Goal: Task Accomplishment & Management: Complete application form

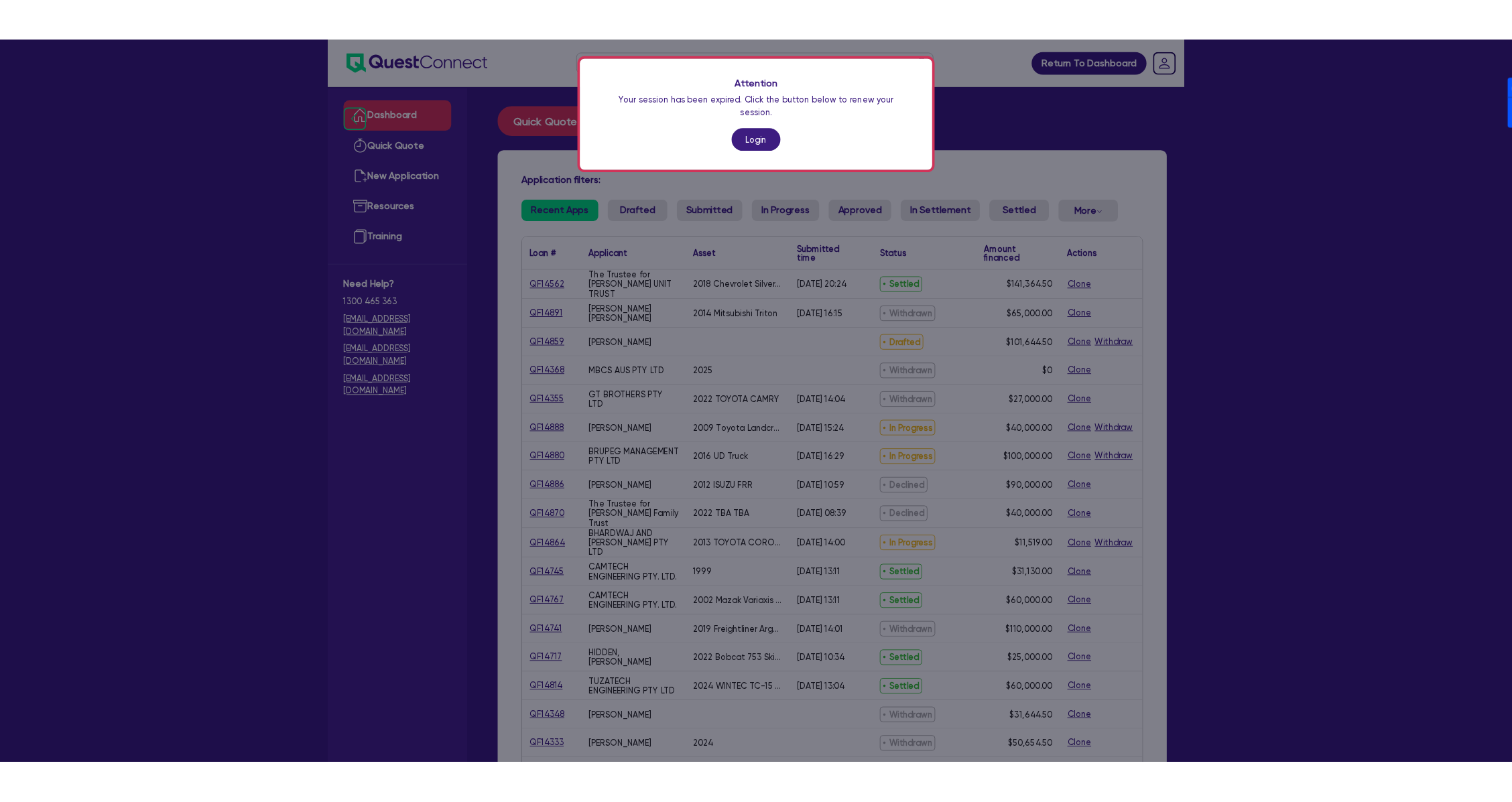
scroll to position [178, 0]
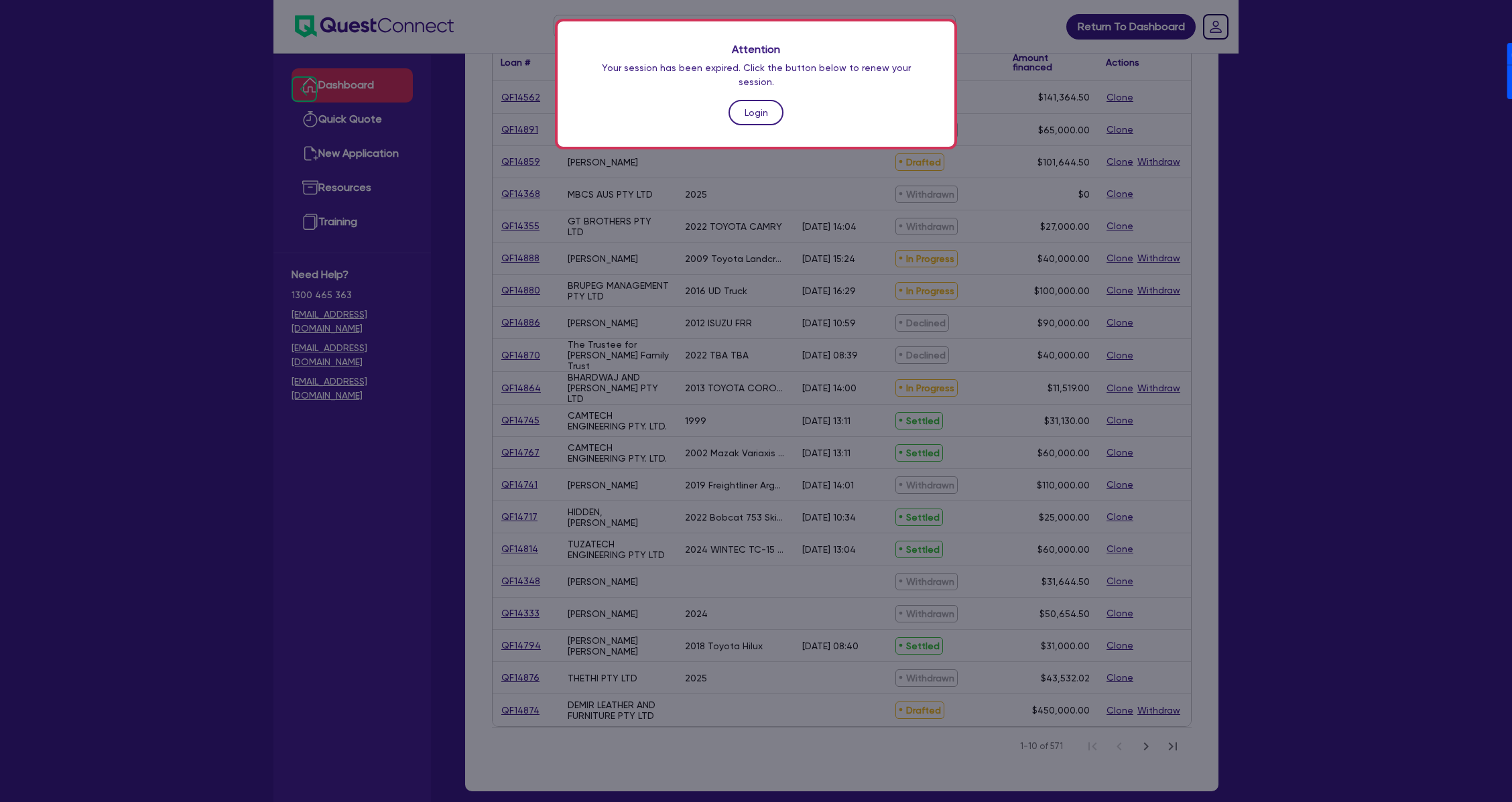
click at [753, 100] on link "Login" at bounding box center [756, 112] width 55 height 25
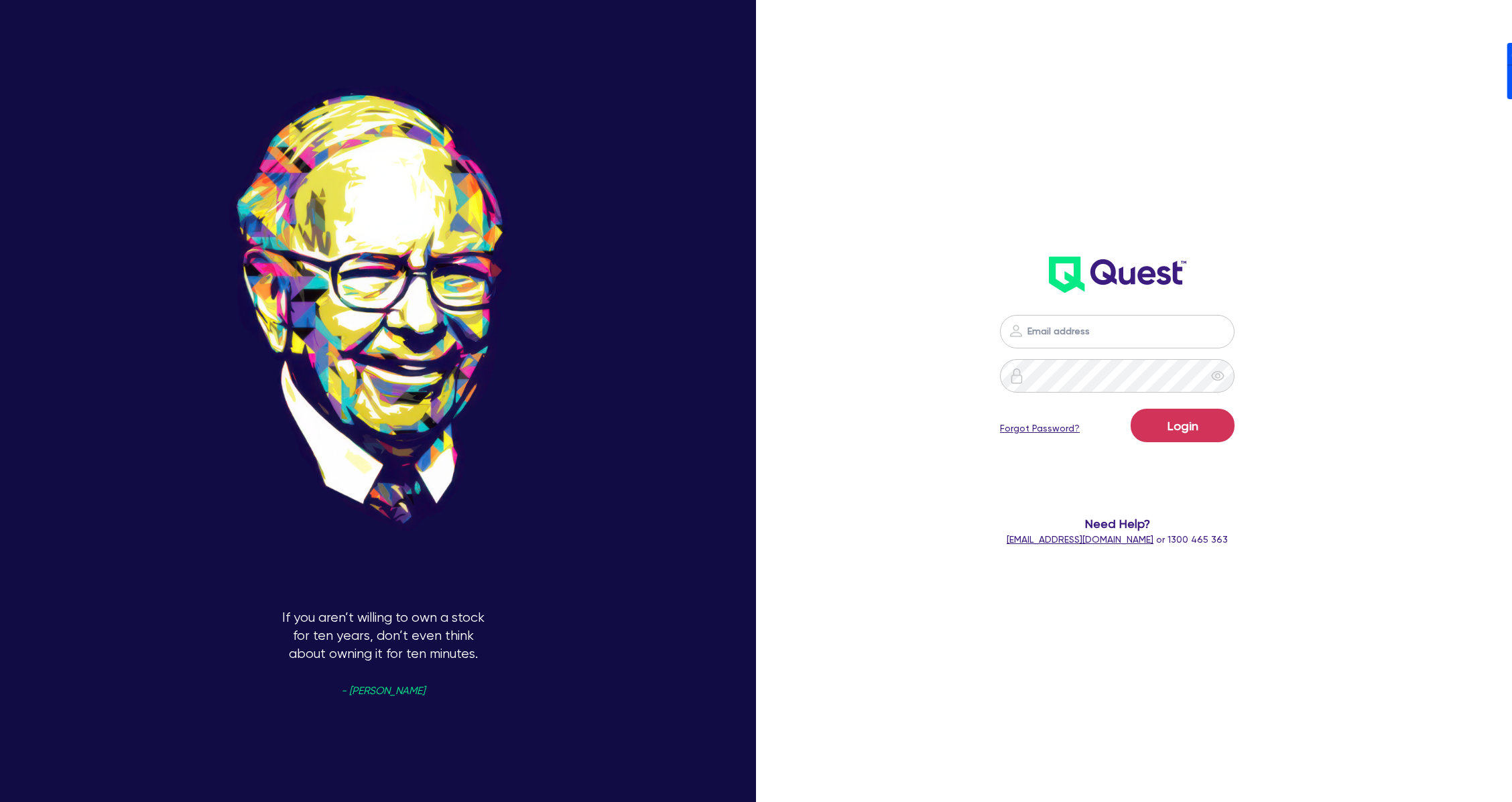
click at [1118, 352] on nordpass-icon at bounding box center [1118, 352] width 0 height 0
click at [0, 802] on nordpass-autofill-portal at bounding box center [0, 802] width 0 height 0
type input "[PERSON_NAME][EMAIL_ADDRESS][DOMAIN_NAME]"
drag, startPoint x: 1221, startPoint y: 428, endPoint x: 797, endPoint y: 667, distance: 486.7
click at [1220, 428] on button "Login" at bounding box center [1182, 425] width 104 height 33
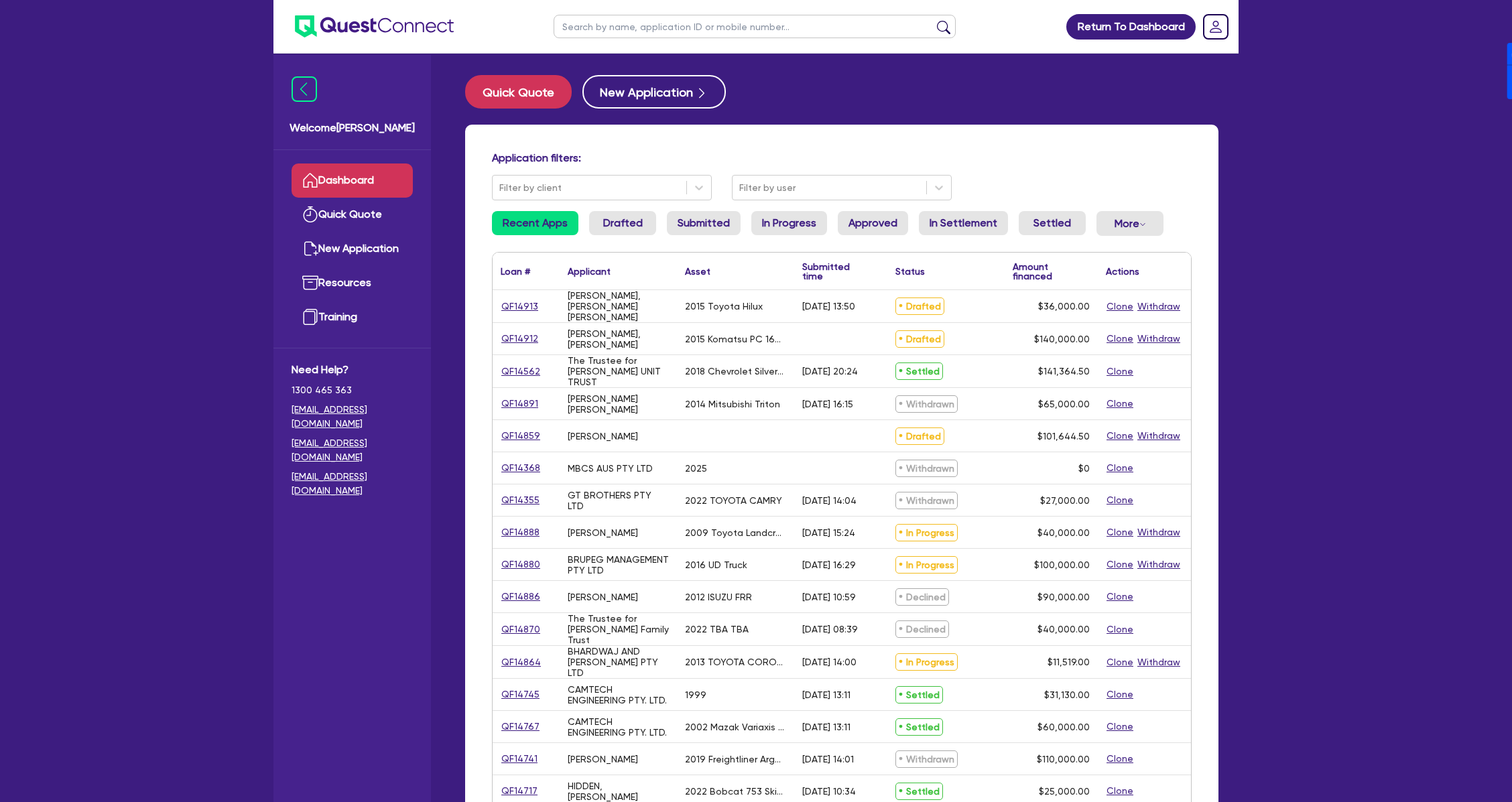
click at [636, 32] on input "text" at bounding box center [754, 26] width 402 height 24
type input "[PERSON_NAME]"
click at [933, 20] on button "submit" at bounding box center [944, 29] width 21 height 19
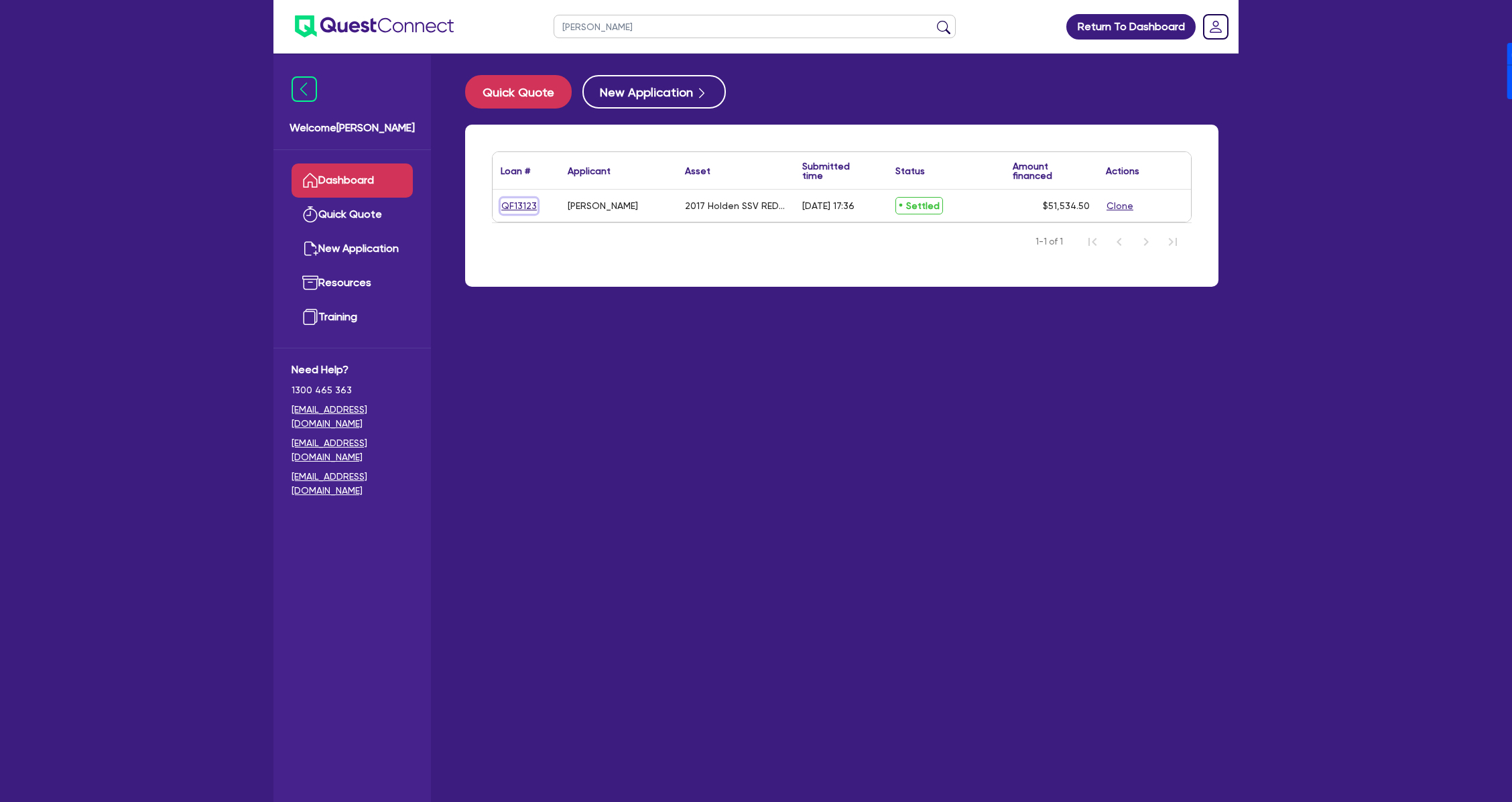
click at [526, 199] on link "QF13123" at bounding box center [519, 206] width 37 height 15
select select "CARS_AND_LIGHT_TRUCKS"
select select "PASSENGER_VEHICLES"
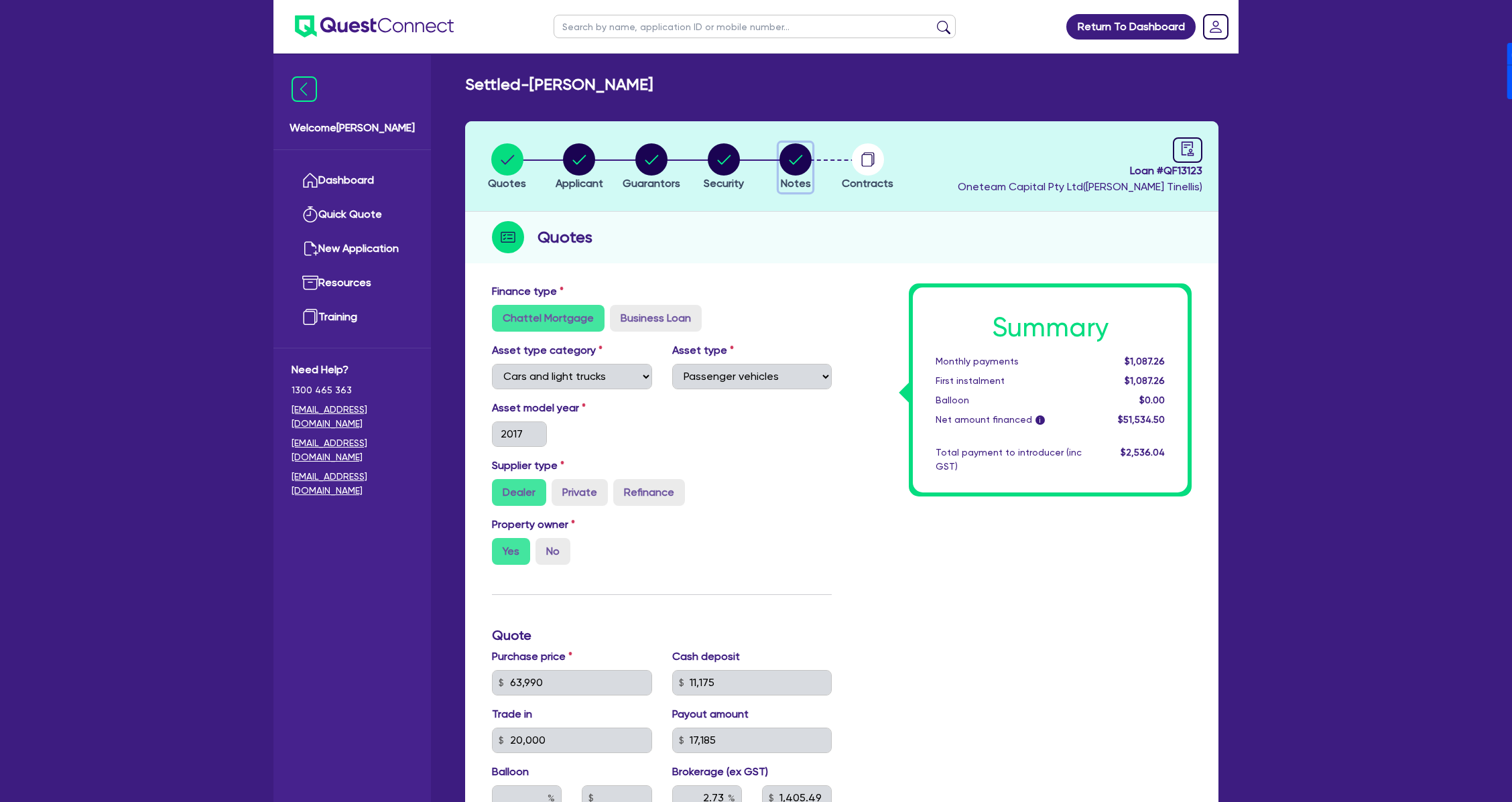
click at [788, 151] on circle "button" at bounding box center [796, 159] width 32 height 32
select select "Other"
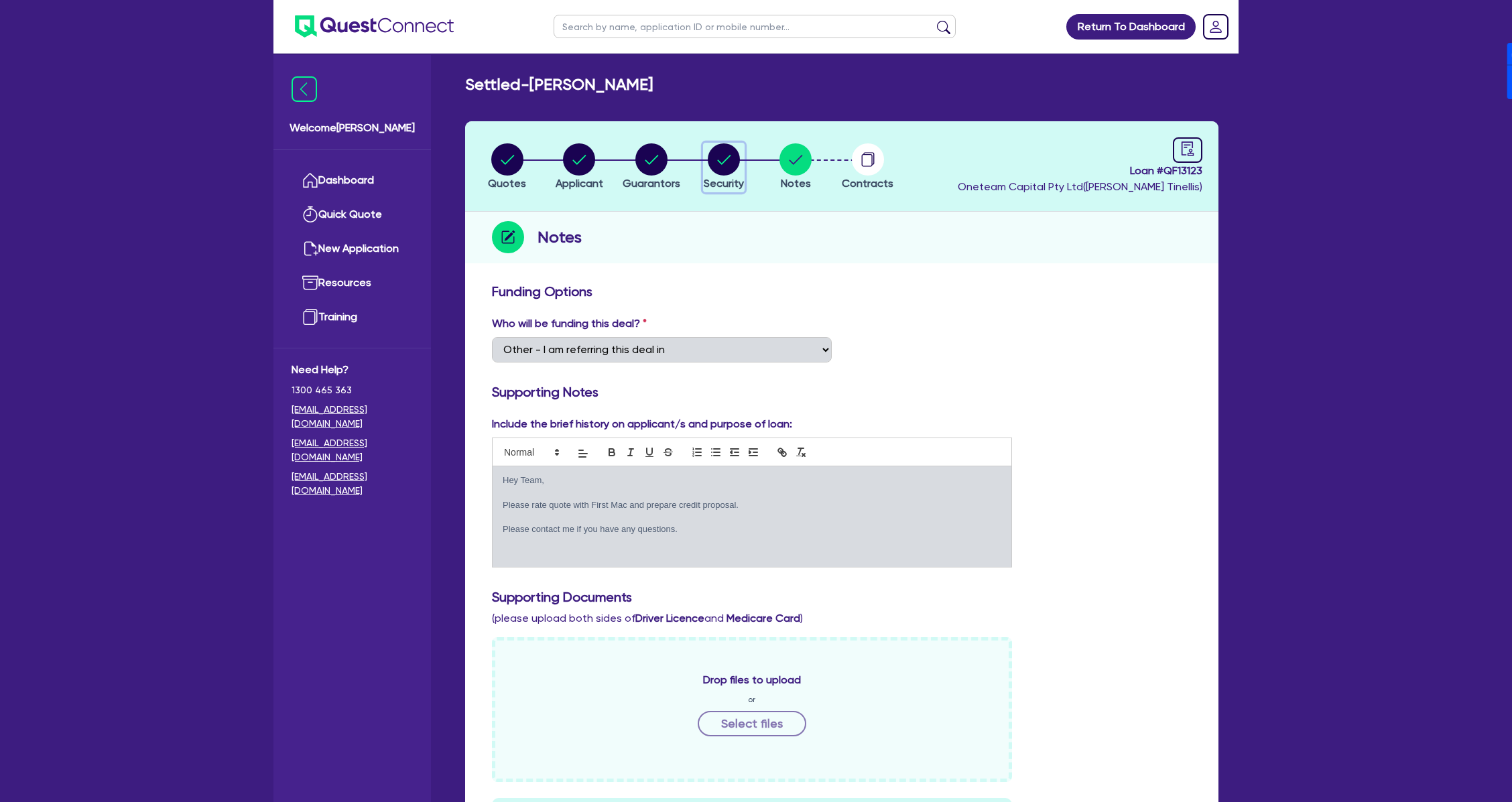
click at [724, 163] on circle "button" at bounding box center [724, 159] width 32 height 32
select select "CARS_AND_LIGHT_TRUCKS"
select select "PASSENGER_VEHICLES"
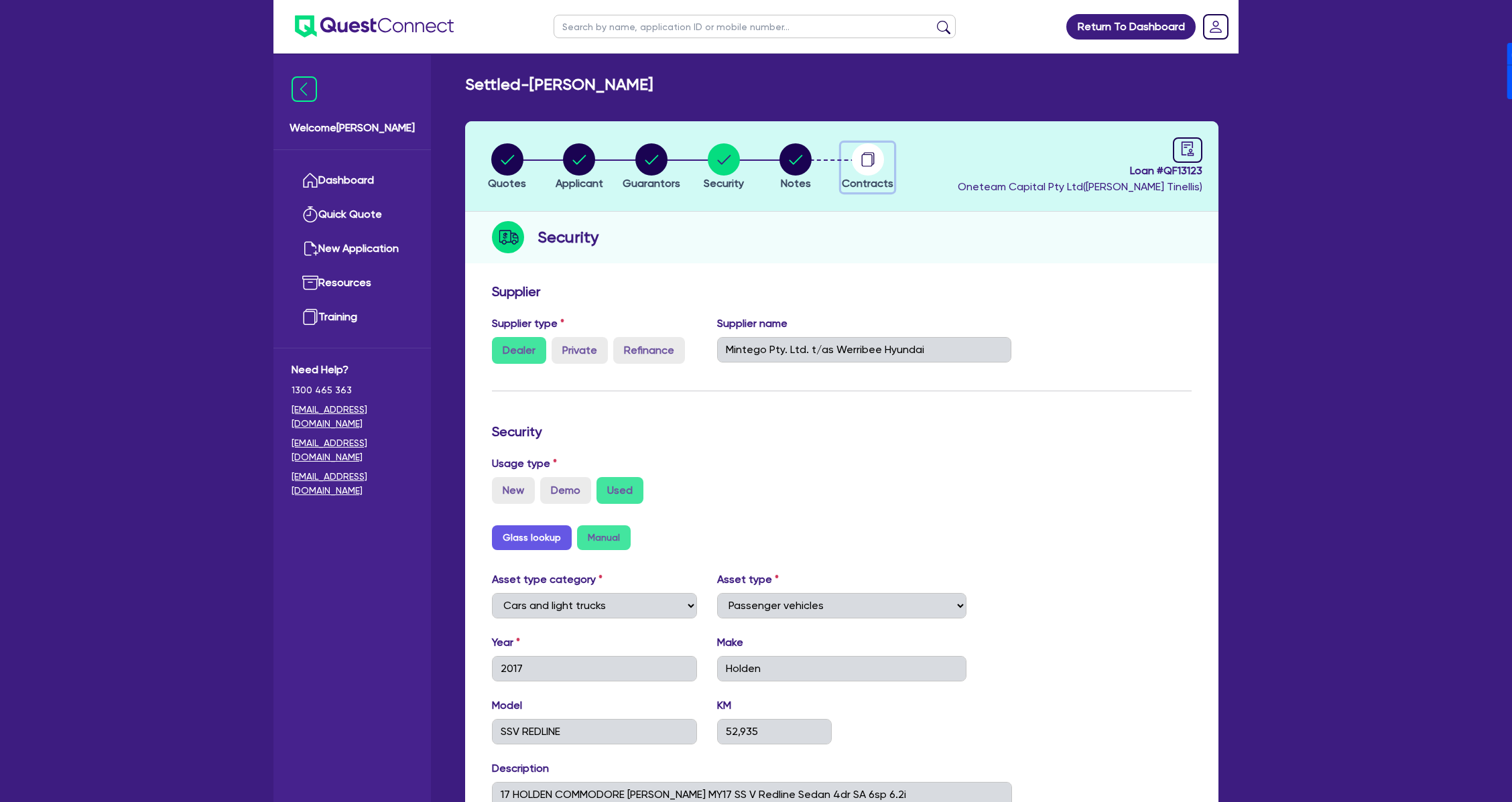
click at [879, 154] on circle "button" at bounding box center [868, 159] width 32 height 32
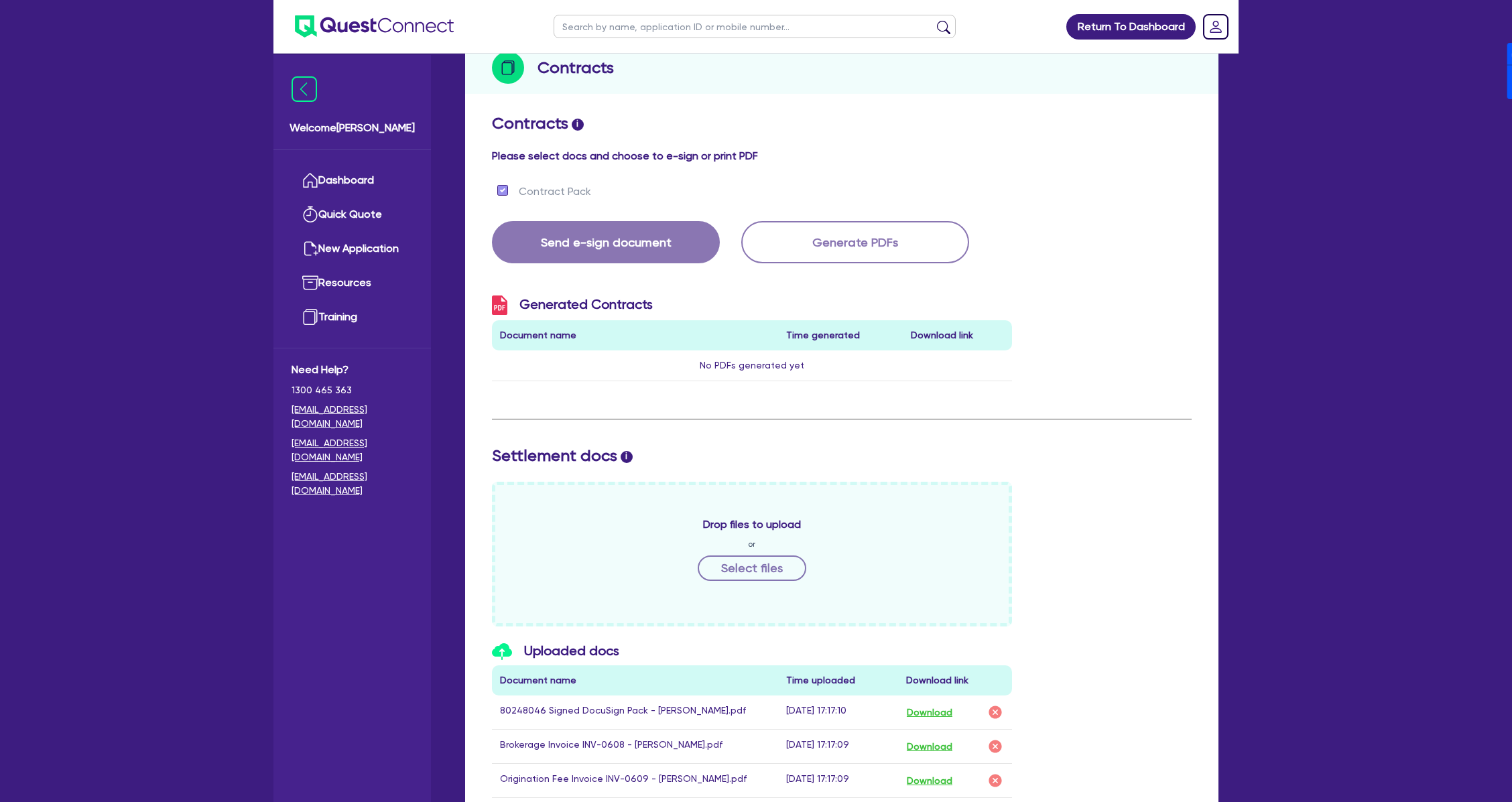
scroll to position [638, 0]
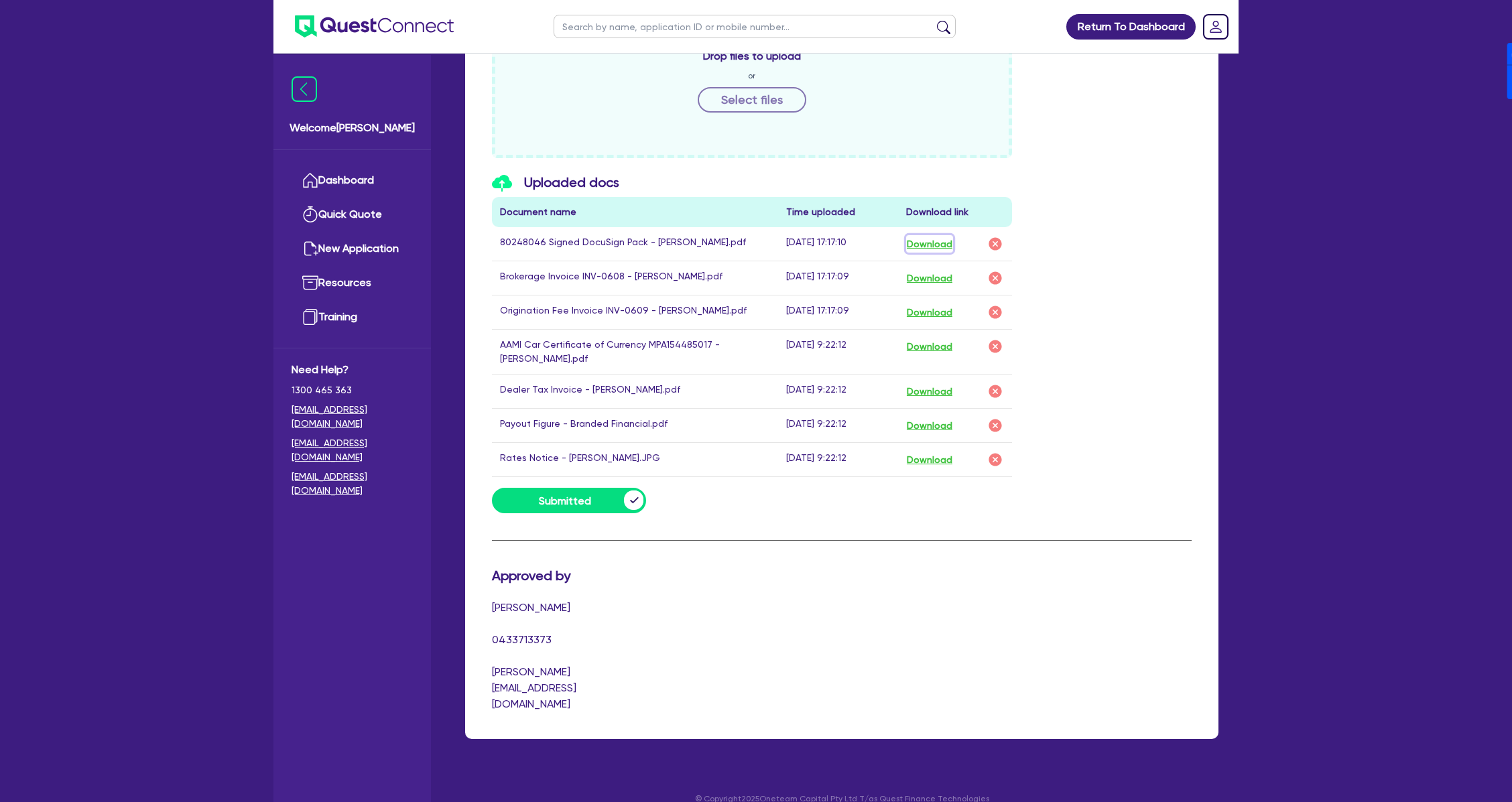
click at [935, 243] on button "Download" at bounding box center [930, 243] width 47 height 18
